Goal: Transaction & Acquisition: Purchase product/service

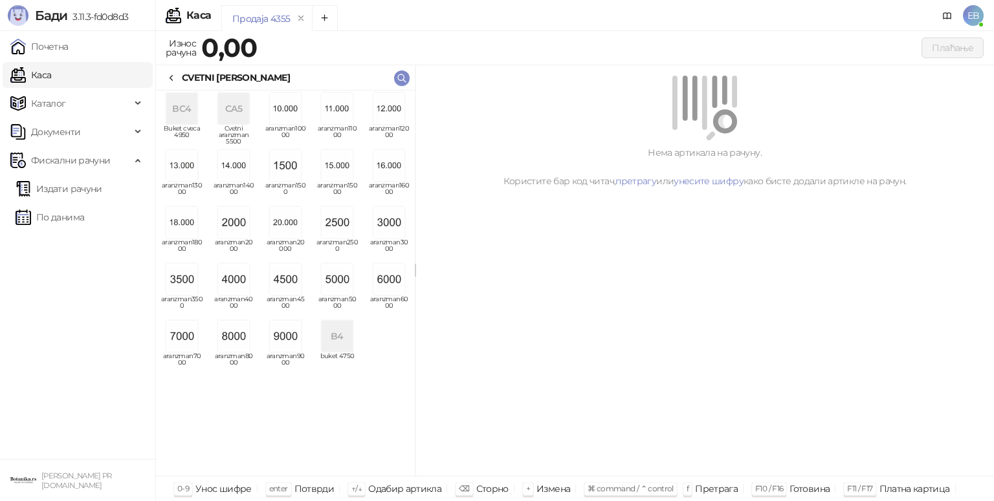
click at [181, 336] on img "grid" at bounding box center [181, 336] width 31 height 31
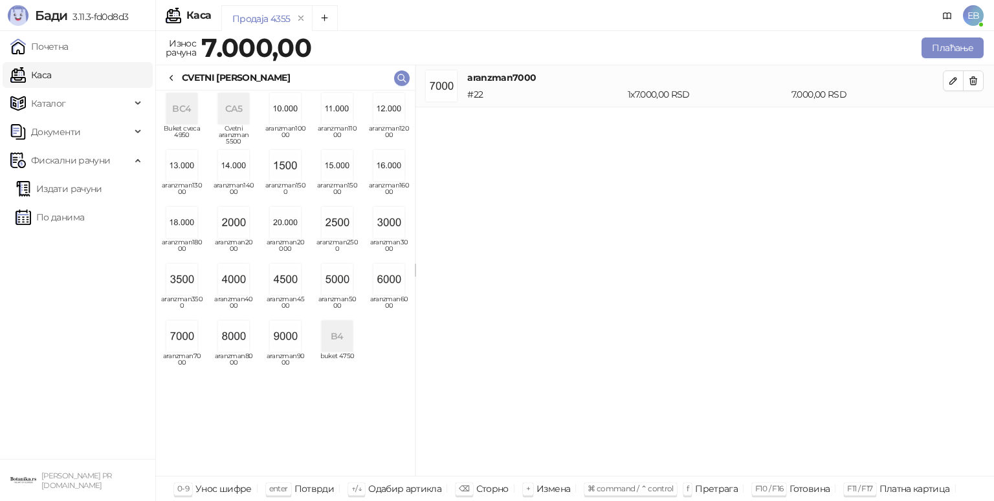
click at [174, 76] on icon at bounding box center [171, 78] width 10 height 10
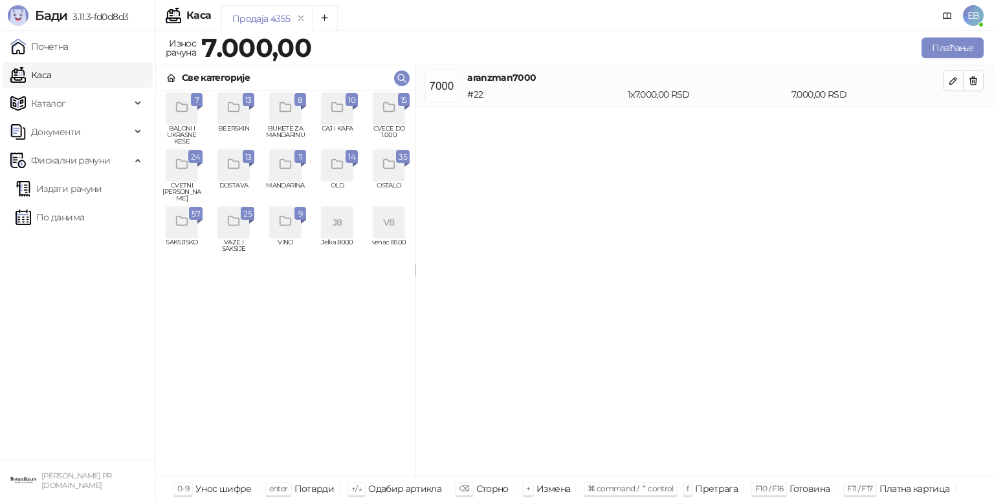
click at [393, 106] on icon "grid" at bounding box center [389, 107] width 15 height 15
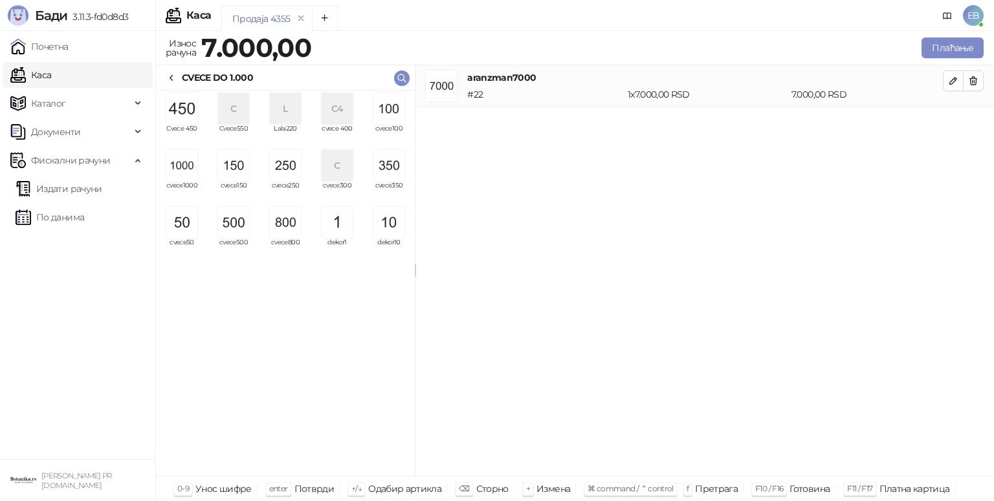
click at [236, 223] on img "grid" at bounding box center [233, 222] width 31 height 31
click at [395, 102] on img "grid" at bounding box center [388, 108] width 31 height 31
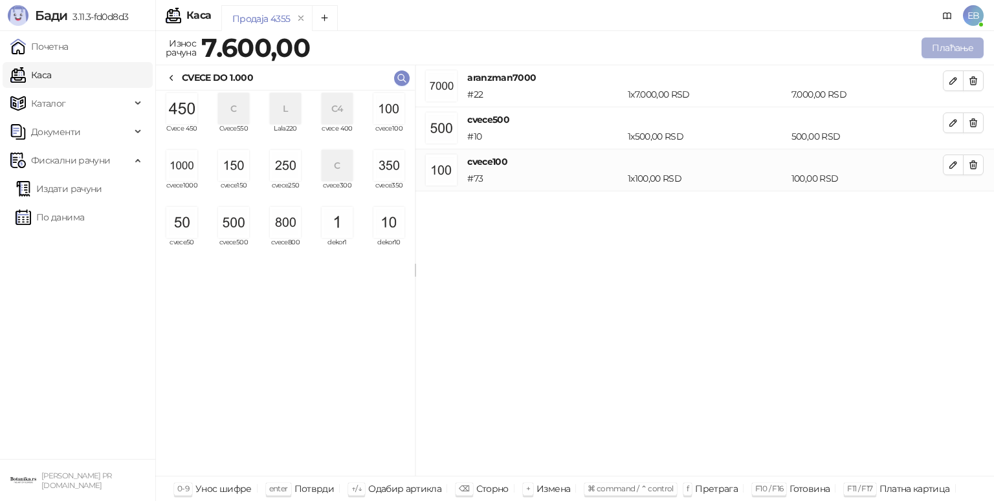
click at [943, 52] on button "Плаћање" at bounding box center [952, 48] width 62 height 21
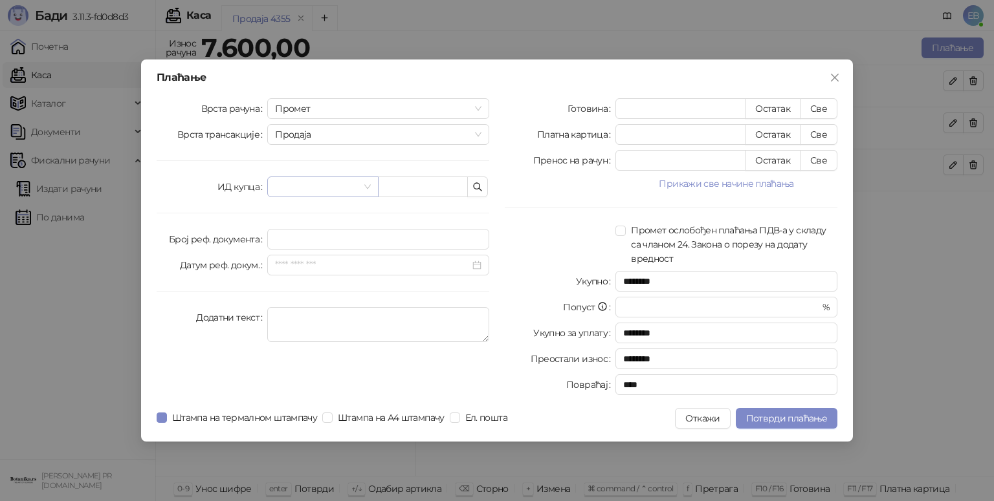
click at [339, 190] on input "search" at bounding box center [316, 186] width 83 height 19
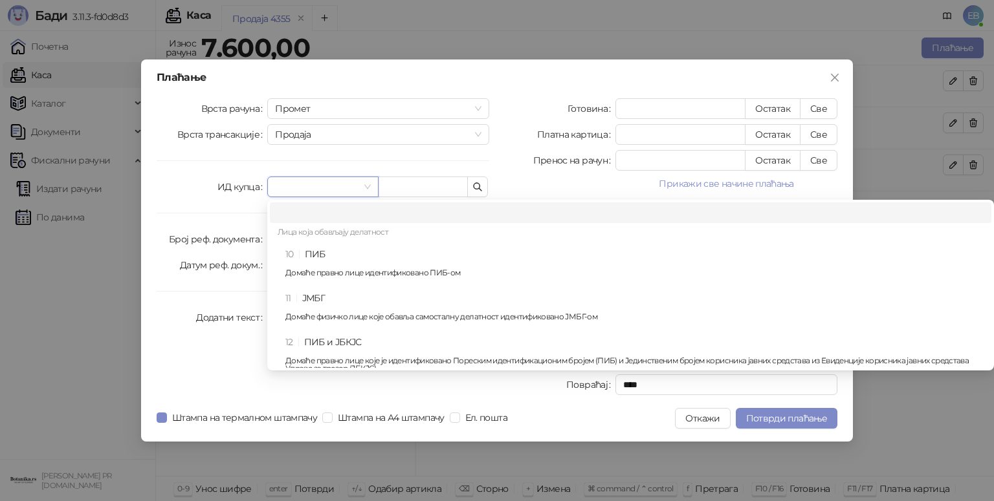
click at [305, 256] on div "10 ПИБ Домаће правно лице идентификовано ПИБ-ом" at bounding box center [634, 266] width 698 height 38
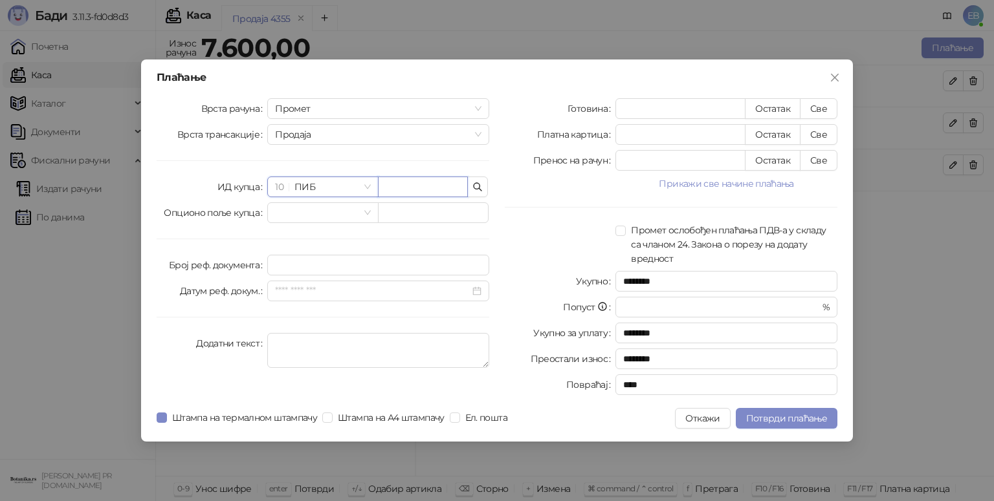
click at [441, 186] on input "text" at bounding box center [423, 187] width 90 height 21
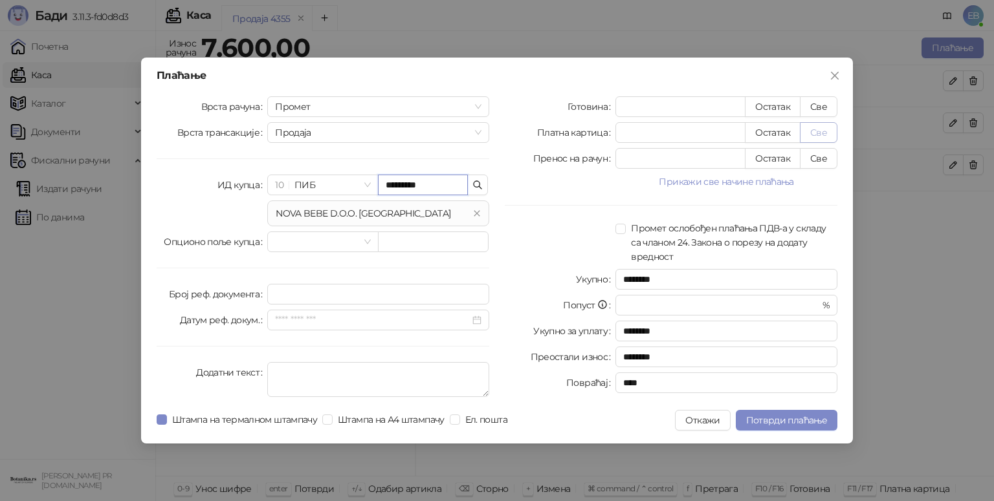
type input "*********"
click at [832, 138] on button "Све" at bounding box center [819, 132] width 38 height 21
type input "****"
click at [796, 419] on span "Потврди плаћање" at bounding box center [786, 421] width 81 height 12
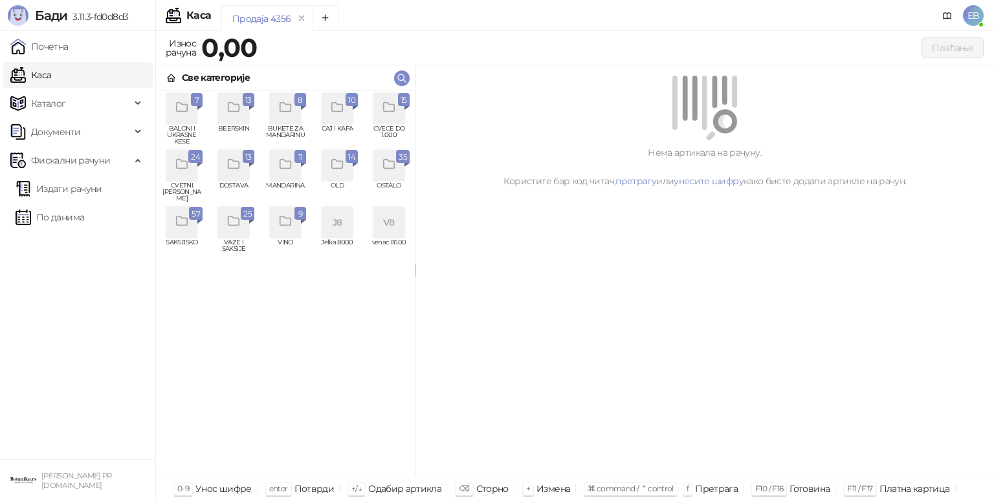
click at [397, 113] on div "grid" at bounding box center [388, 108] width 31 height 31
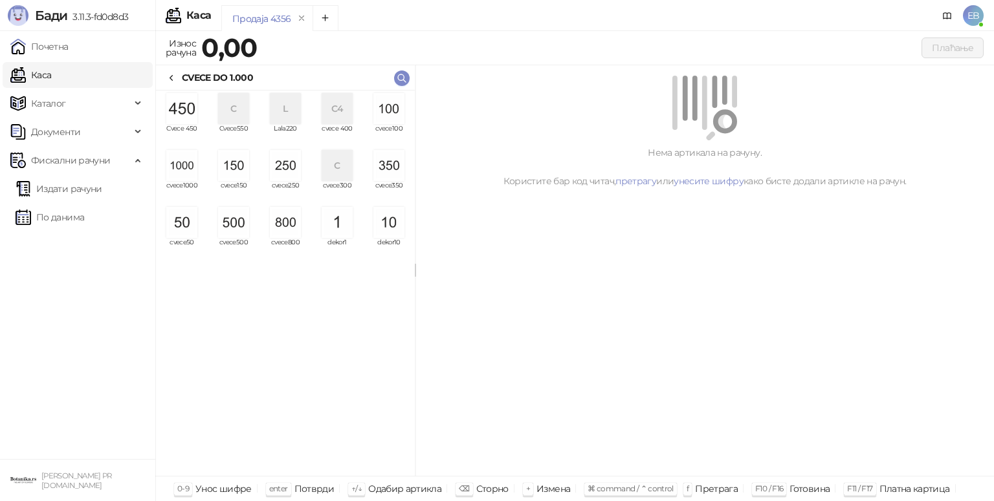
click at [182, 172] on img "grid" at bounding box center [181, 165] width 31 height 31
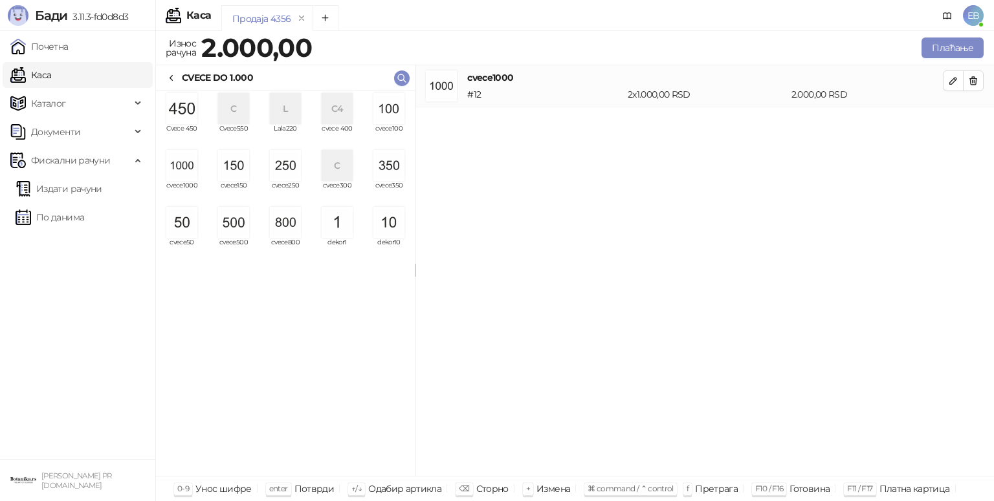
click at [182, 172] on img "grid" at bounding box center [181, 165] width 31 height 31
click at [237, 241] on span "cvece500" at bounding box center [233, 248] width 41 height 19
click at [278, 186] on span "cvece250" at bounding box center [285, 191] width 41 height 19
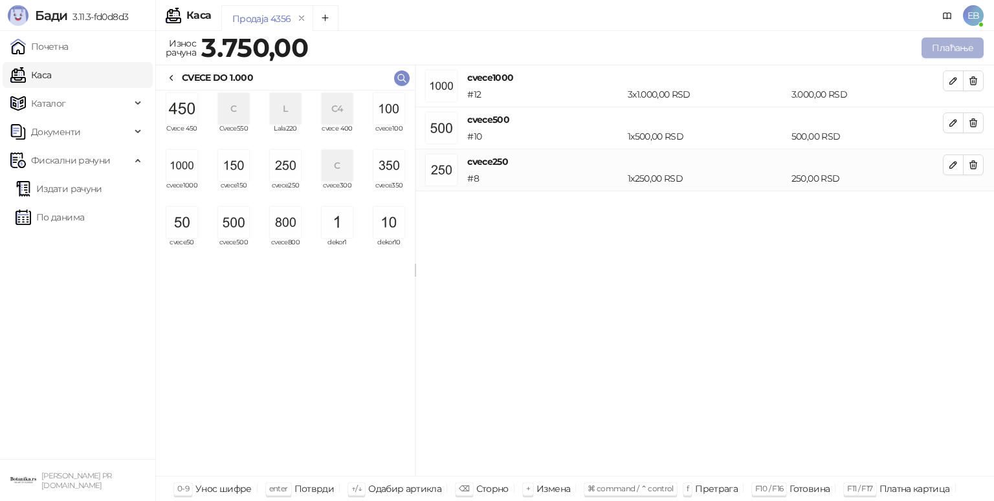
click at [955, 38] on button "Плаћање" at bounding box center [952, 48] width 62 height 21
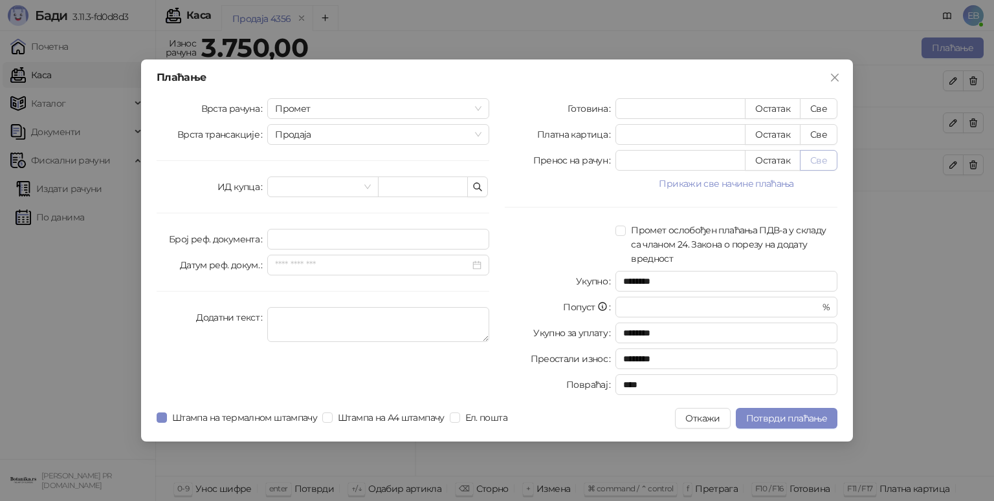
click at [826, 156] on button "Све" at bounding box center [819, 160] width 38 height 21
type input "****"
click at [767, 419] on span "Потврди плаћање" at bounding box center [786, 419] width 81 height 12
